Goal: Navigation & Orientation: Find specific page/section

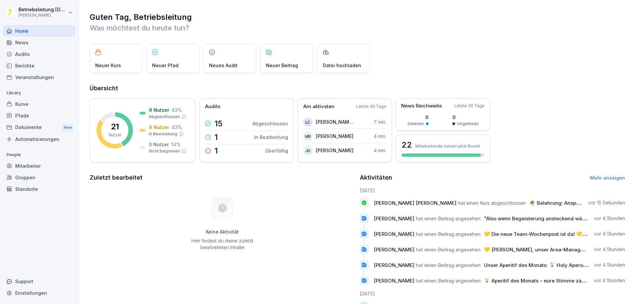
click at [26, 104] on div "Kurse" at bounding box center [39, 104] width 72 height 12
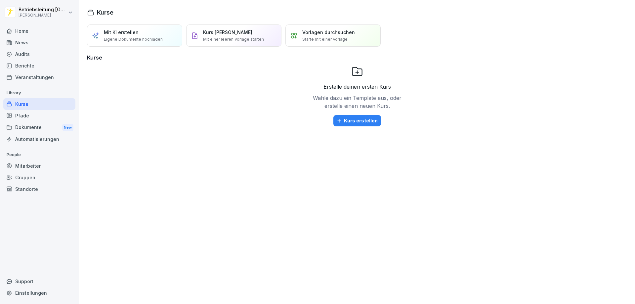
click at [25, 63] on div "Berichte" at bounding box center [39, 66] width 72 height 12
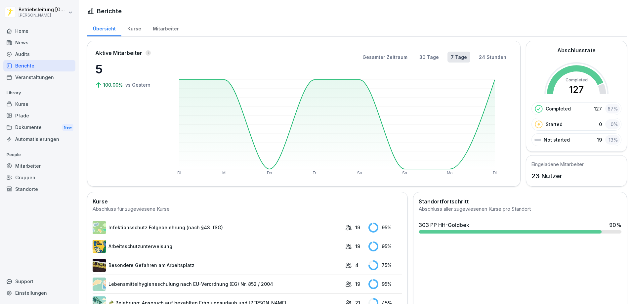
click at [161, 27] on div "Mitarbeiter" at bounding box center [166, 28] width 38 height 17
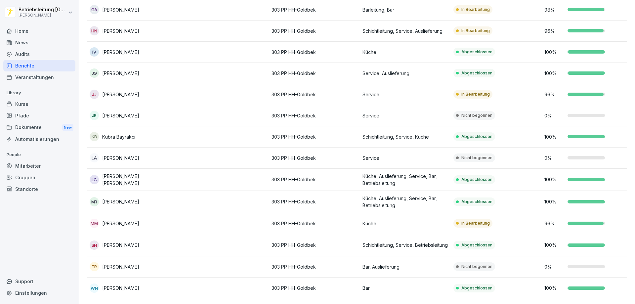
scroll to position [275, 0]
